Goal: Find specific page/section: Find specific page/section

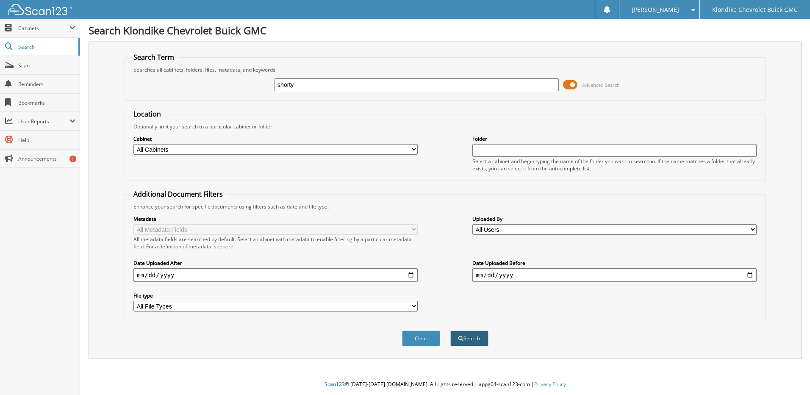
type input "shorty"
click at [469, 341] on button "Search" at bounding box center [470, 339] width 38 height 16
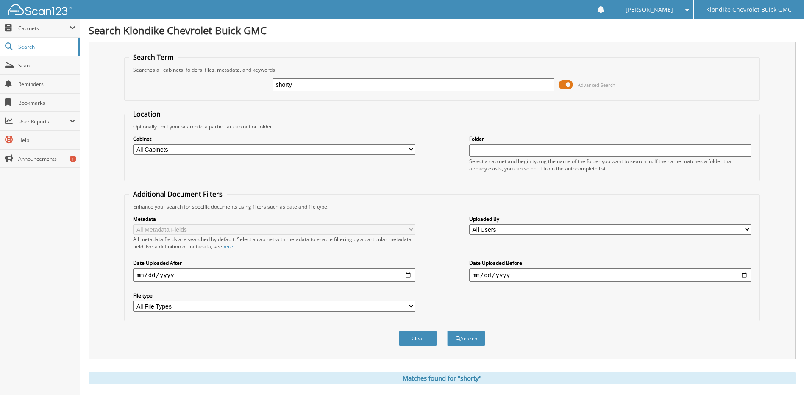
scroll to position [212, 0]
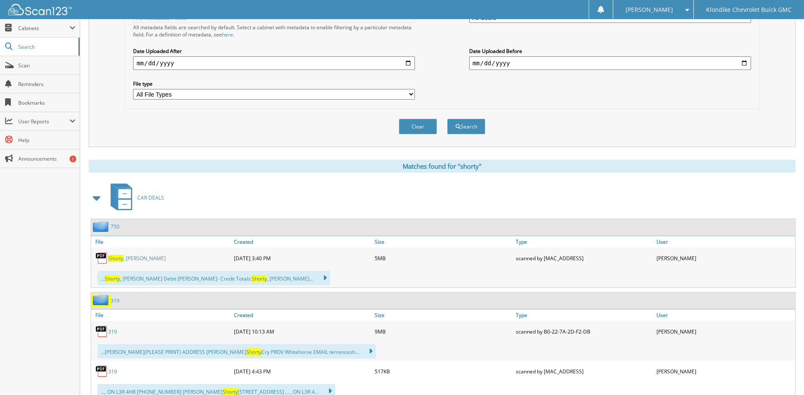
click at [130, 259] on link "Shorty , Terrence" at bounding box center [137, 258] width 58 height 7
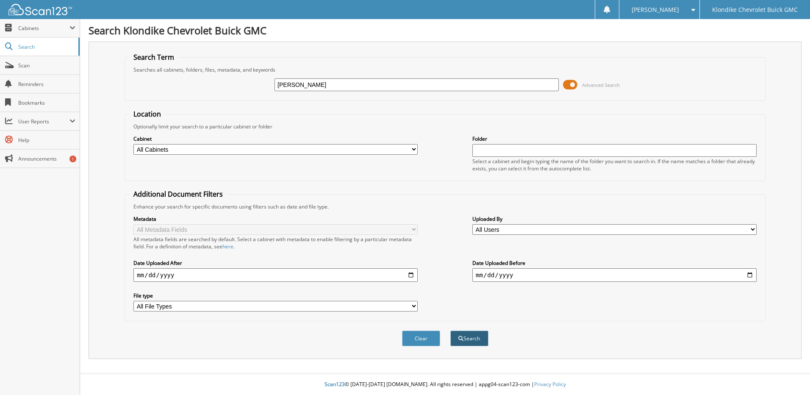
type input "[PERSON_NAME]"
click at [479, 334] on button "Search" at bounding box center [470, 339] width 38 height 16
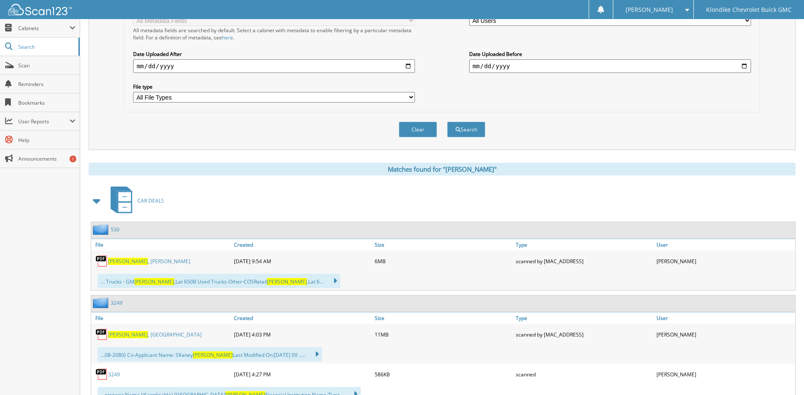
scroll to position [297, 0]
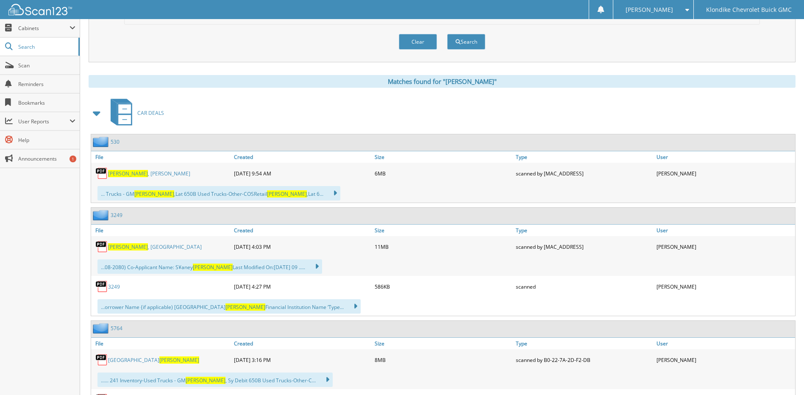
click at [122, 247] on span "[PERSON_NAME]" at bounding box center [128, 246] width 40 height 7
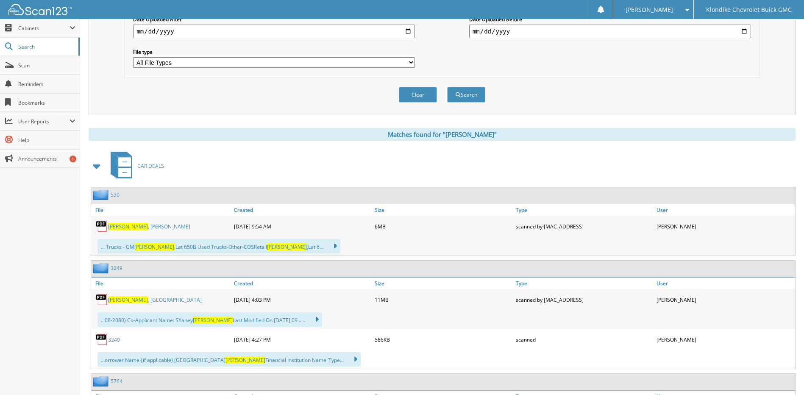
scroll to position [381, 0]
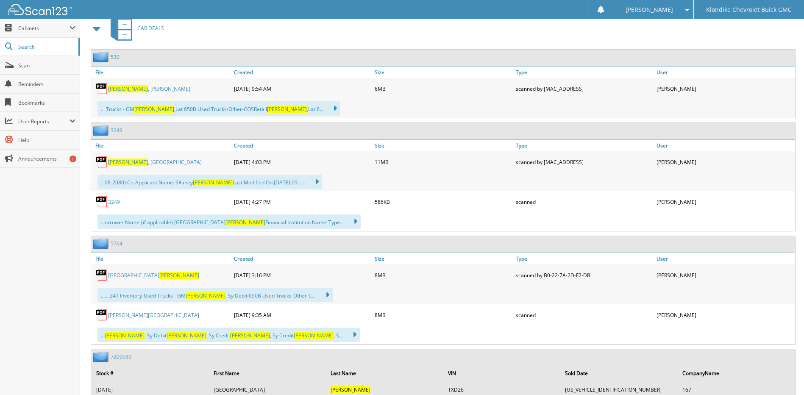
click at [124, 273] on link "Sydney MacKinnon" at bounding box center [153, 275] width 91 height 7
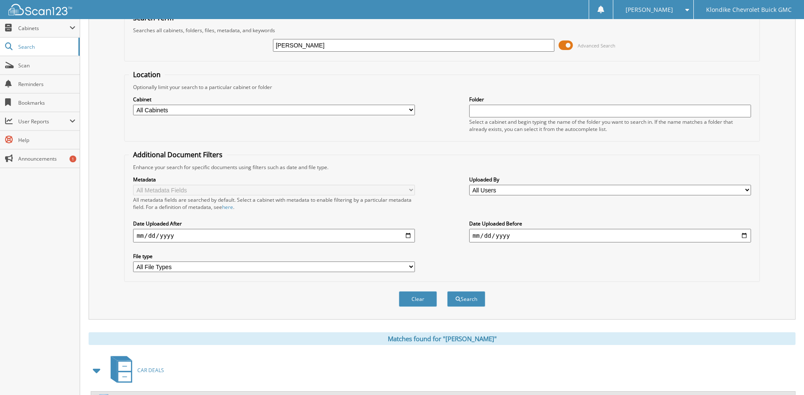
scroll to position [0, 0]
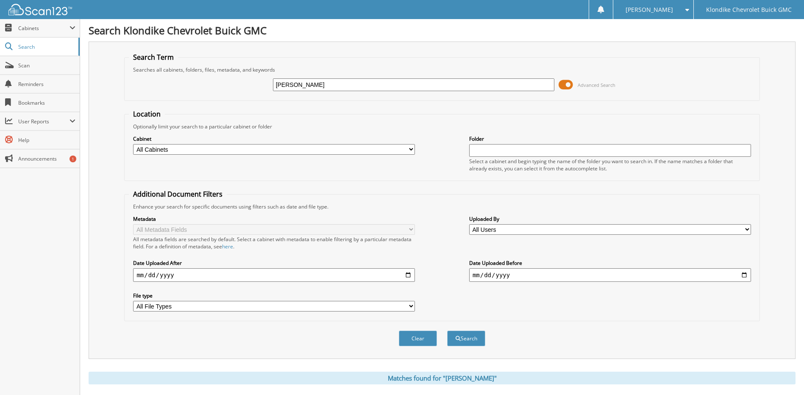
drag, startPoint x: 275, startPoint y: 85, endPoint x: 203, endPoint y: 89, distance: 73.0
click at [203, 89] on div "MACKINNON Advanced Search" at bounding box center [442, 84] width 626 height 23
type input "[PERSON_NAME]"
click at [471, 341] on button "Search" at bounding box center [466, 339] width 38 height 16
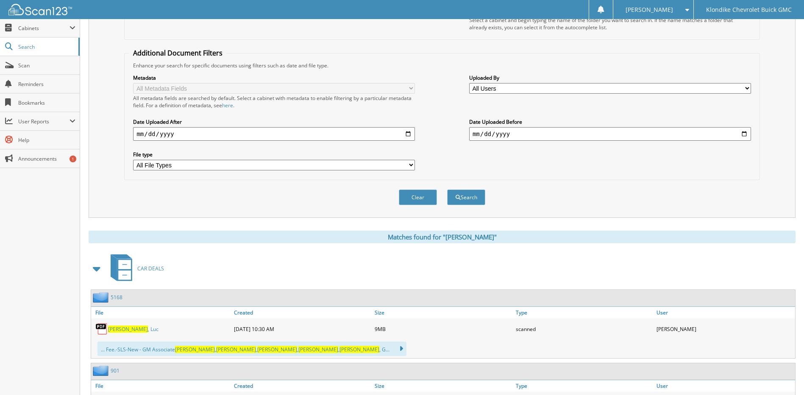
scroll to position [170, 0]
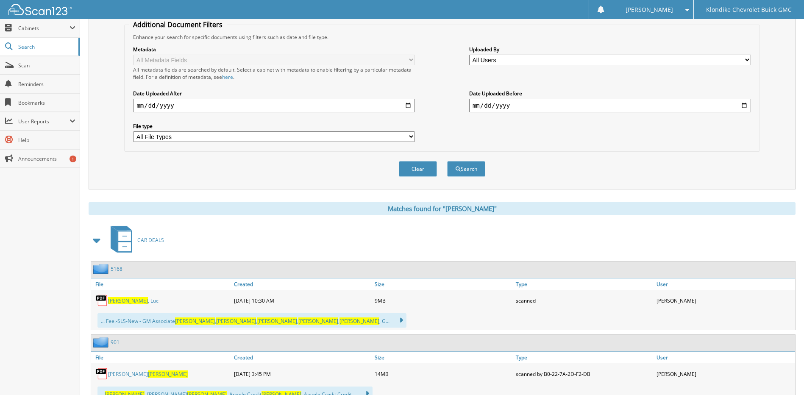
click at [129, 301] on link "[PERSON_NAME]" at bounding box center [133, 300] width 50 height 7
